Goal: Task Accomplishment & Management: Manage account settings

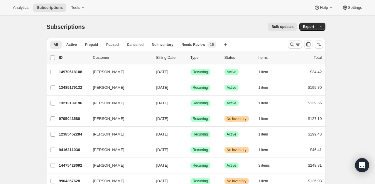
click at [296, 44] on icon "Search and filter results" at bounding box center [298, 44] width 6 height 6
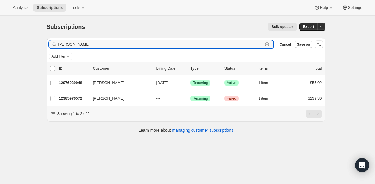
type input "[PERSON_NAME]"
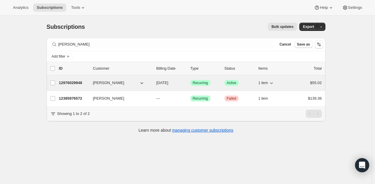
click at [71, 83] on p "12976029948" at bounding box center [73, 83] width 29 height 6
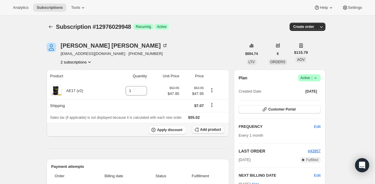
click at [212, 130] on span "Add product" at bounding box center [210, 129] width 21 height 5
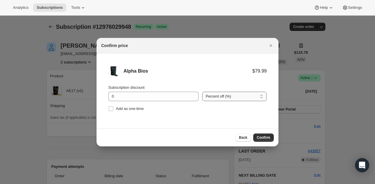
click at [239, 98] on select "Percent off (%) Amount off ($)" at bounding box center [234, 96] width 65 height 9
select select "fixed"
click at [202, 92] on select "Percent off (%) Amount off ($)" at bounding box center [234, 96] width 65 height 9
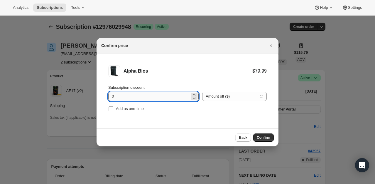
click at [171, 101] on input "0" at bounding box center [149, 96] width 82 height 9
type input "20"
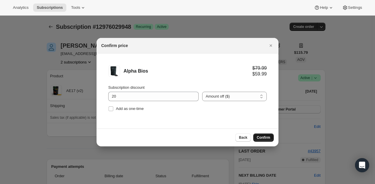
click at [266, 137] on span "Confirm" at bounding box center [264, 137] width 14 height 5
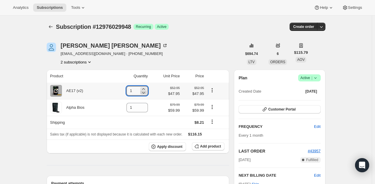
click at [147, 94] on icon at bounding box center [144, 93] width 6 height 6
type input "0"
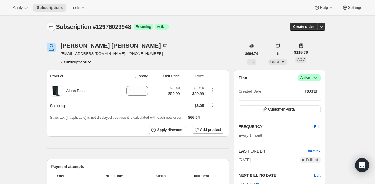
click at [53, 26] on icon "Subscriptions" at bounding box center [51, 27] width 6 height 6
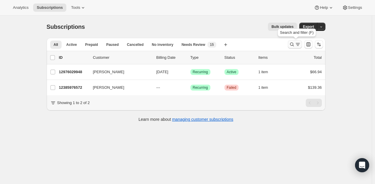
click at [295, 46] on icon "Search and filter results" at bounding box center [292, 44] width 6 height 6
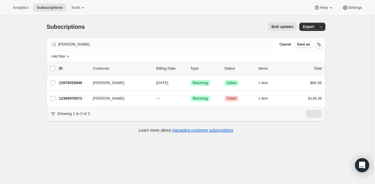
drag, startPoint x: 130, startPoint y: 49, endPoint x: 78, endPoint y: 41, distance: 52.8
click at [51, 46] on div "Filter subscribers [PERSON_NAME] Cancel Save as" at bounding box center [186, 44] width 279 height 13
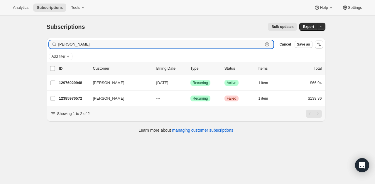
drag, startPoint x: 84, startPoint y: 41, endPoint x: 47, endPoint y: 43, distance: 36.8
click at [42, 44] on div "Subscriptions. This page is ready Subscriptions Bulk updates More actions Bulk …" at bounding box center [186, 77] width 293 height 123
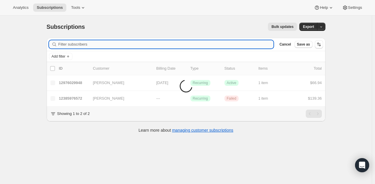
paste input ""[EMAIL_ADDRESS][DOMAIN_NAME]" <[DOMAIN_NAME][EMAIL_ADDRESS][DOMAIN_NAME]>"
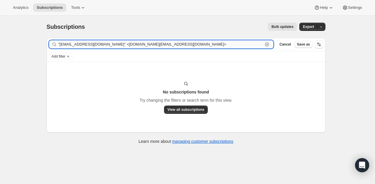
drag, startPoint x: 119, startPoint y: 45, endPoint x: 65, endPoint y: 44, distance: 54.6
click at [65, 44] on input ""[EMAIL_ADDRESS][DOMAIN_NAME]" <[DOMAIN_NAME][EMAIL_ADDRESS][DOMAIN_NAME]>" at bounding box center [160, 44] width 205 height 8
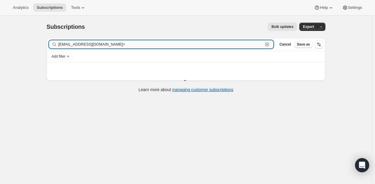
click at [135, 45] on input "[EMAIL_ADDRESS][DOMAIN_NAME]>" at bounding box center [160, 44] width 205 height 8
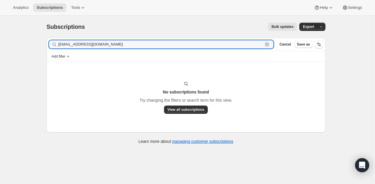
type input "[EMAIL_ADDRESS][DOMAIN_NAME]"
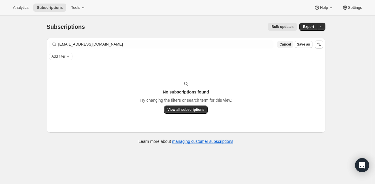
click at [290, 46] on button "Cancel" at bounding box center [285, 44] width 16 height 7
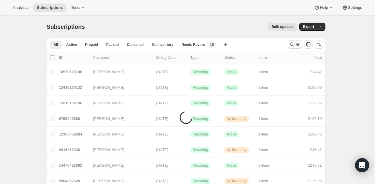
drag, startPoint x: 293, startPoint y: 49, endPoint x: 293, endPoint y: 45, distance: 3.5
click at [293, 48] on div at bounding box center [306, 44] width 40 height 12
click at [293, 45] on icon "Search and filter results" at bounding box center [292, 44] width 6 height 6
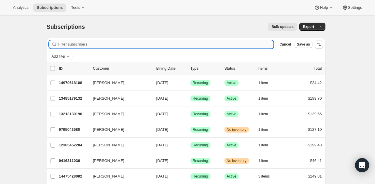
paste input "[EMAIL_ADDRESS][DOMAIN_NAME]"
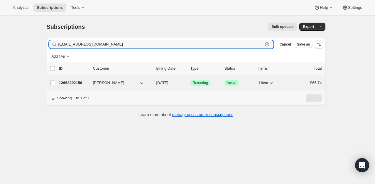
type input "[EMAIL_ADDRESS][DOMAIN_NAME]"
click at [70, 83] on p "12663292156" at bounding box center [73, 83] width 29 height 6
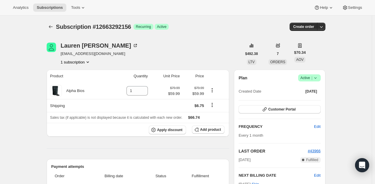
click at [312, 78] on span "Active |" at bounding box center [310, 78] width 18 height 6
click at [309, 97] on span "Cancel subscription" at bounding box center [311, 99] width 33 height 4
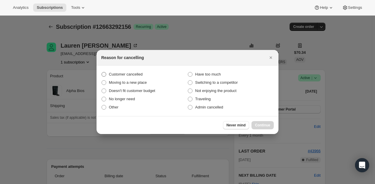
click at [120, 73] on span "Customer cancelled" at bounding box center [126, 74] width 34 height 4
click at [102, 72] on input "Customer cancelled" at bounding box center [102, 72] width 0 height 0
radio input "true"
click at [266, 123] on span "Continue" at bounding box center [262, 125] width 15 height 5
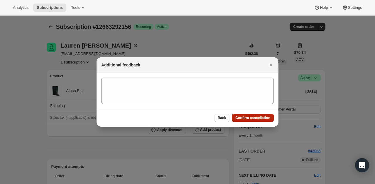
click at [266, 120] on button "Confirm cancellation" at bounding box center [253, 118] width 42 height 8
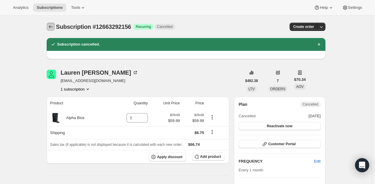
click at [52, 28] on icon "Subscriptions" at bounding box center [51, 27] width 6 height 6
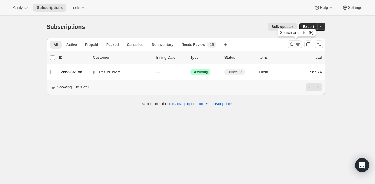
click at [299, 44] on icon "Search and filter results" at bounding box center [298, 44] width 6 height 6
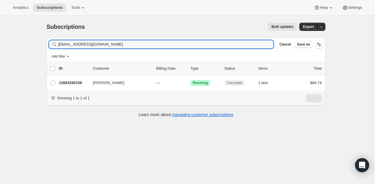
drag, startPoint x: 121, startPoint y: 46, endPoint x: 20, endPoint y: 40, distance: 101.2
click at [21, 40] on div "Subscriptions. This page is ready Subscriptions Bulk updates More actions Bulk …" at bounding box center [186, 108] width 372 height 184
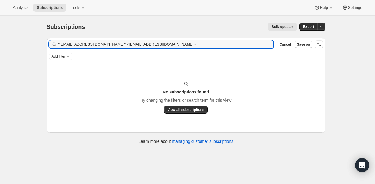
drag, startPoint x: 115, startPoint y: 43, endPoint x: 53, endPoint y: 42, distance: 62.0
click at [53, 42] on div ""[EMAIL_ADDRESS][DOMAIN_NAME]" <[EMAIL_ADDRESS][DOMAIN_NAME]> Clear" at bounding box center [161, 44] width 225 height 8
click at [125, 43] on input "[EMAIL_ADDRESS][DOMAIN_NAME]>" at bounding box center [166, 44] width 216 height 8
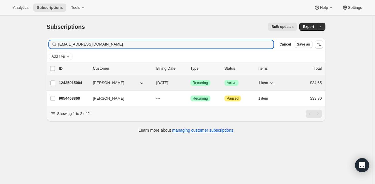
type input "[EMAIL_ADDRESS][DOMAIN_NAME]"
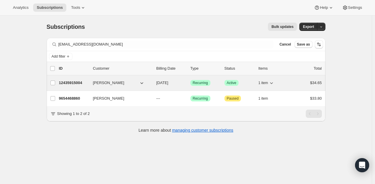
click at [69, 80] on p "12435915004" at bounding box center [73, 83] width 29 height 6
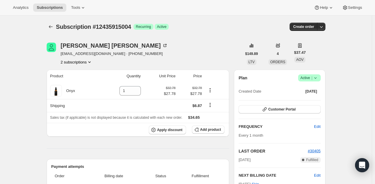
click at [313, 79] on span "|" at bounding box center [312, 78] width 1 height 5
drag, startPoint x: 309, startPoint y: 90, endPoint x: 311, endPoint y: 98, distance: 8.1
click at [311, 98] on ul "Pause subscription Cancel subscription" at bounding box center [311, 94] width 37 height 19
click at [311, 98] on span "Cancel subscription" at bounding box center [311, 99] width 33 height 4
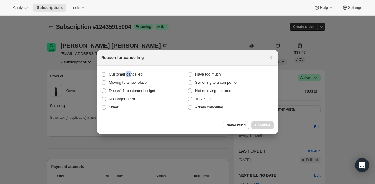
drag, startPoint x: 127, startPoint y: 74, endPoint x: 236, endPoint y: 112, distance: 115.1
click at [131, 76] on span "Customer cancelled" at bounding box center [126, 74] width 34 height 4
click at [104, 70] on label "Customer cancelled" at bounding box center [144, 74] width 86 height 8
click at [102, 72] on input "Customer cancelled" at bounding box center [102, 72] width 0 height 0
radio input "true"
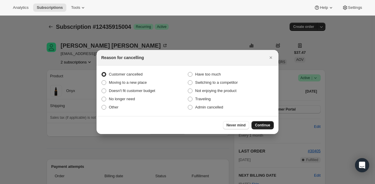
click at [274, 127] on button "Continue" at bounding box center [263, 125] width 22 height 8
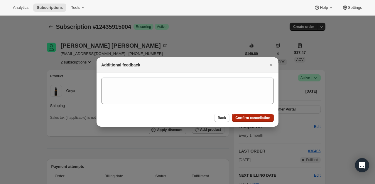
drag, startPoint x: 265, startPoint y: 117, endPoint x: 261, endPoint y: 116, distance: 4.5
click at [264, 116] on span "Confirm cancellation" at bounding box center [253, 117] width 35 height 5
